Goal: Task Accomplishment & Management: Manage account settings

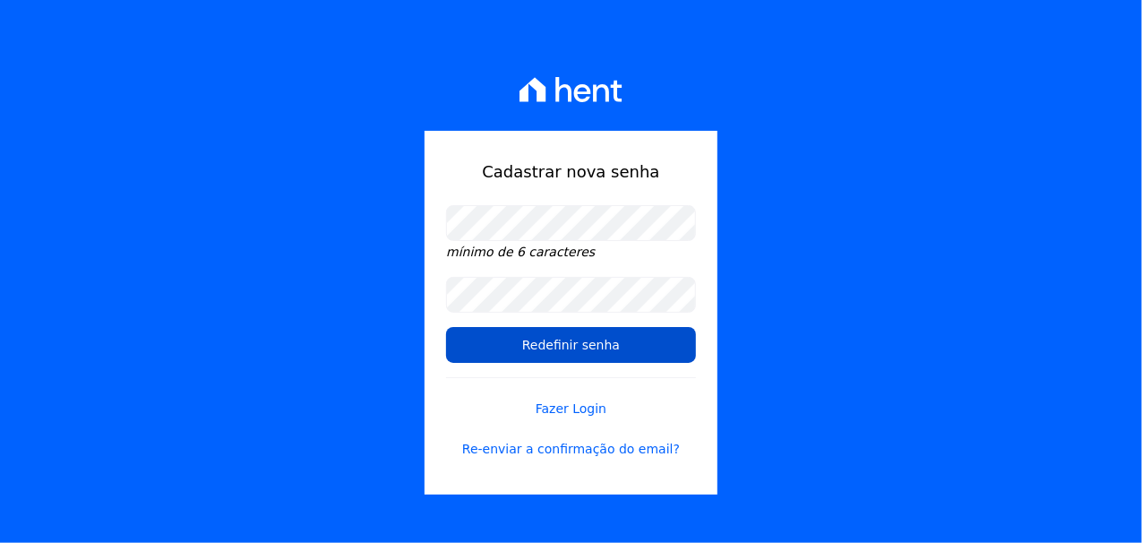
click at [578, 343] on input "Redefinir senha" at bounding box center [571, 345] width 250 height 36
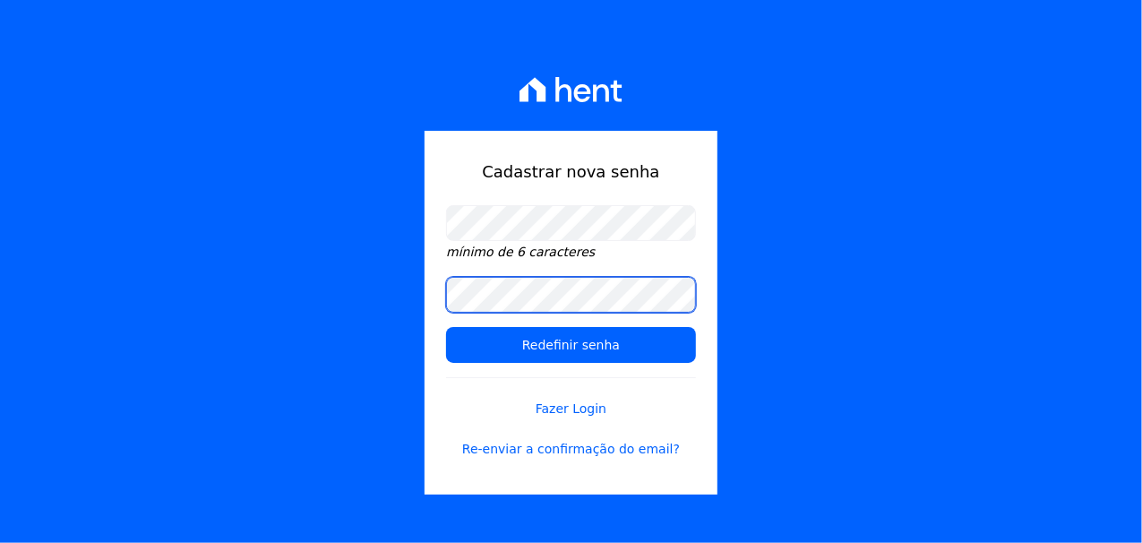
click at [446, 327] on input "Redefinir senha" at bounding box center [571, 345] width 250 height 36
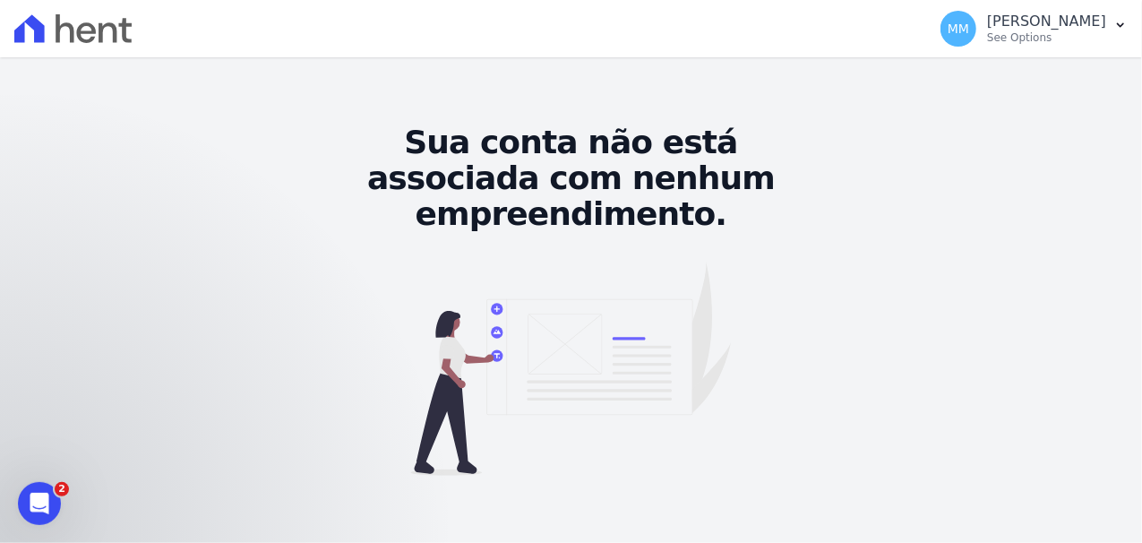
click at [57, 270] on icon at bounding box center [570, 368] width 1027 height 215
